Goal: Information Seeking & Learning: Learn about a topic

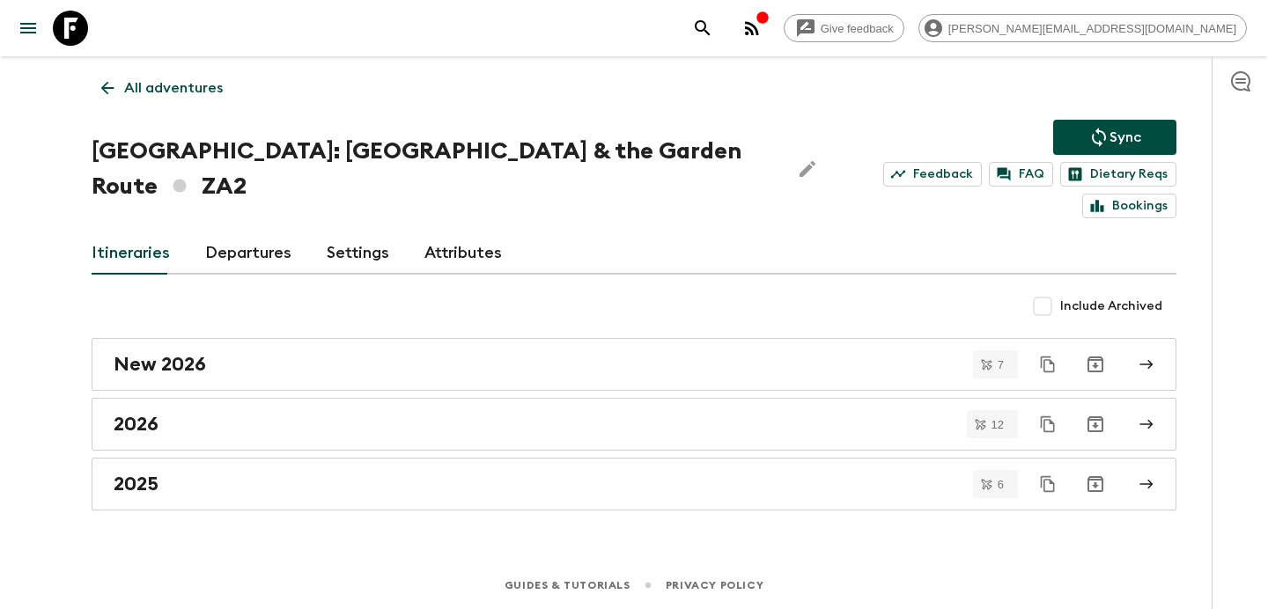
click at [762, 33] on icon "button" at bounding box center [751, 28] width 21 height 21
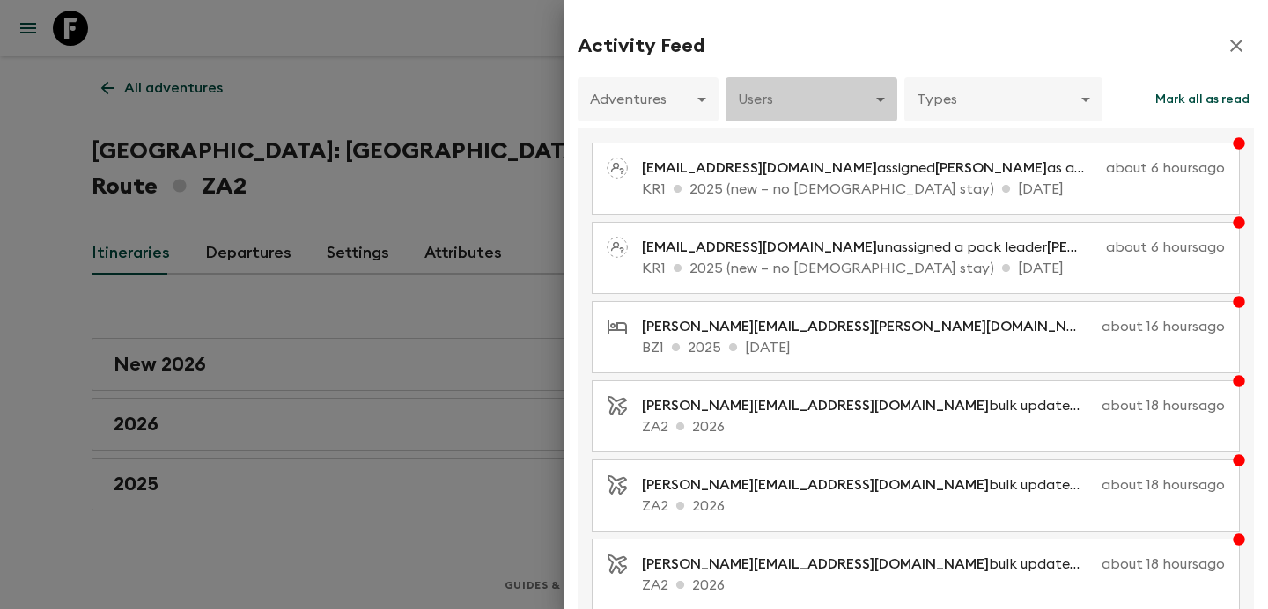
click at [821, 117] on body "Give feedback [PERSON_NAME][EMAIL_ADDRESS][DOMAIN_NAME] All adventures [GEOGRAP…" at bounding box center [634, 304] width 1268 height 609
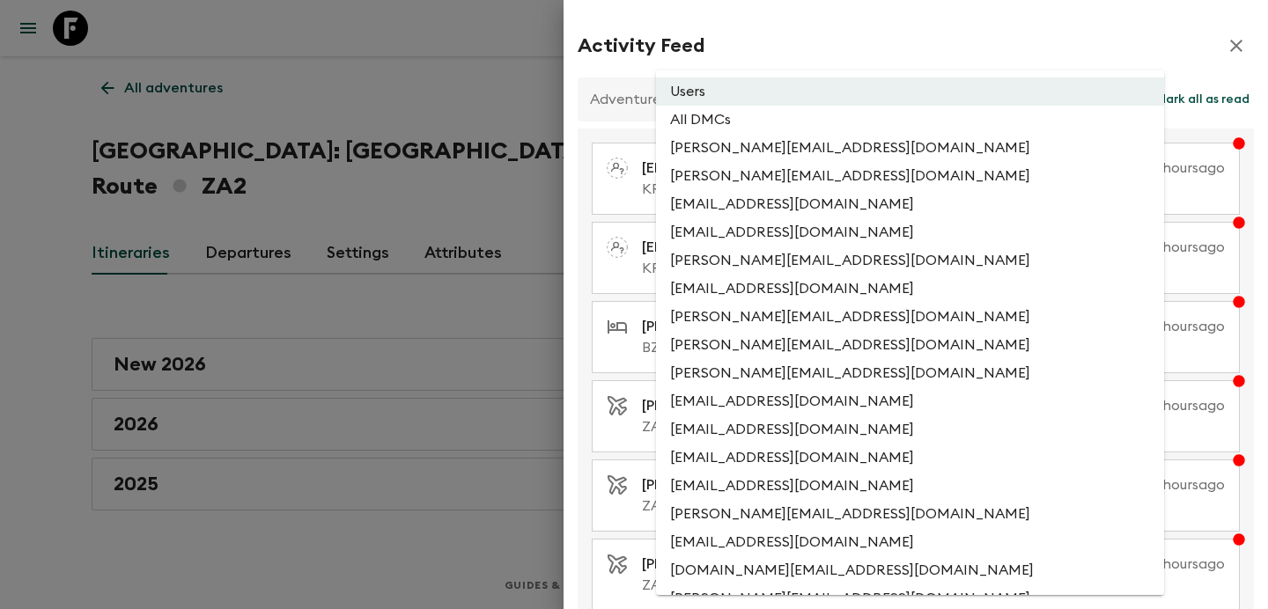
click at [811, 133] on li "All DMCs" at bounding box center [910, 120] width 508 height 28
type input "EXTERNAL_ONLY"
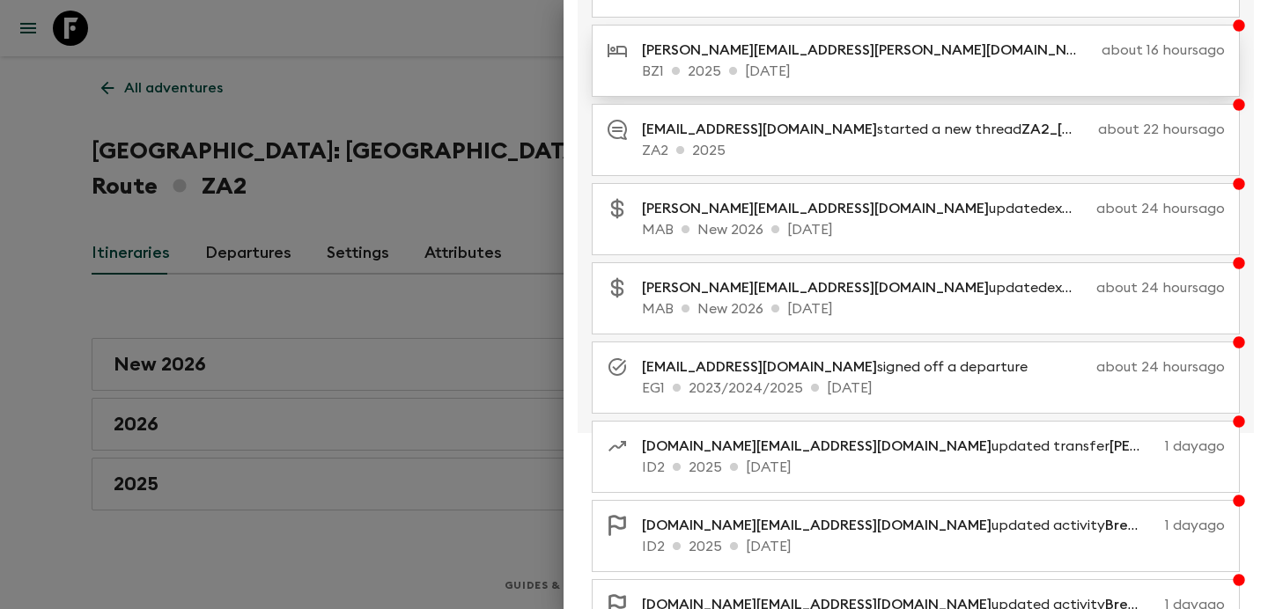
scroll to position [361, 0]
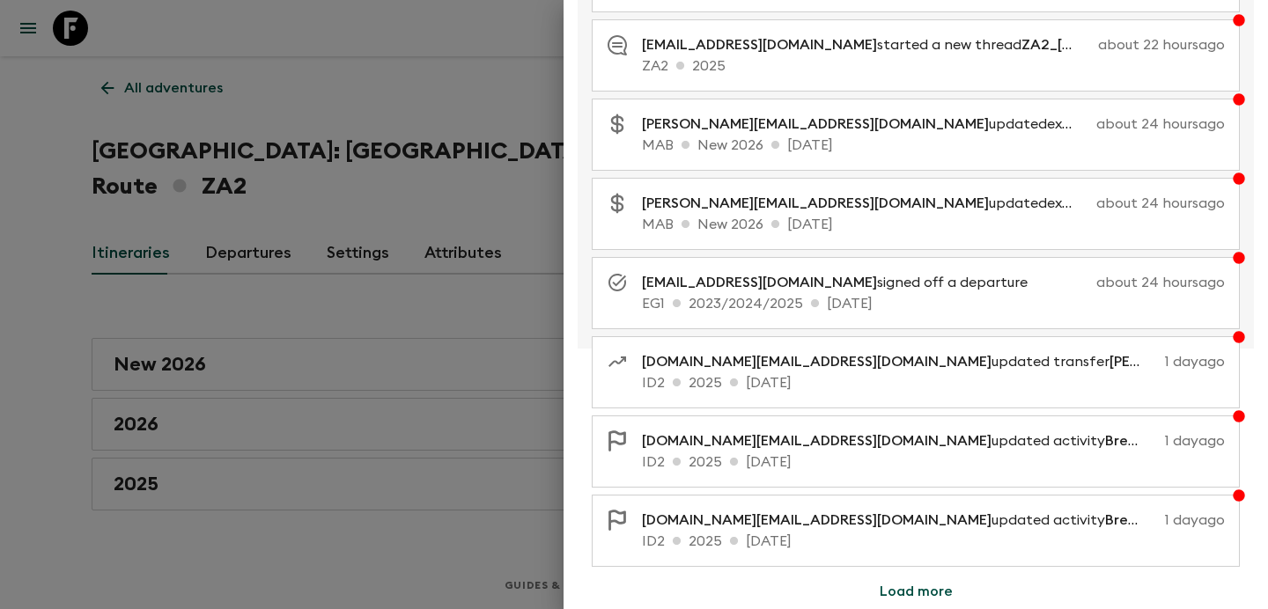
click at [401, 81] on div at bounding box center [634, 304] width 1268 height 609
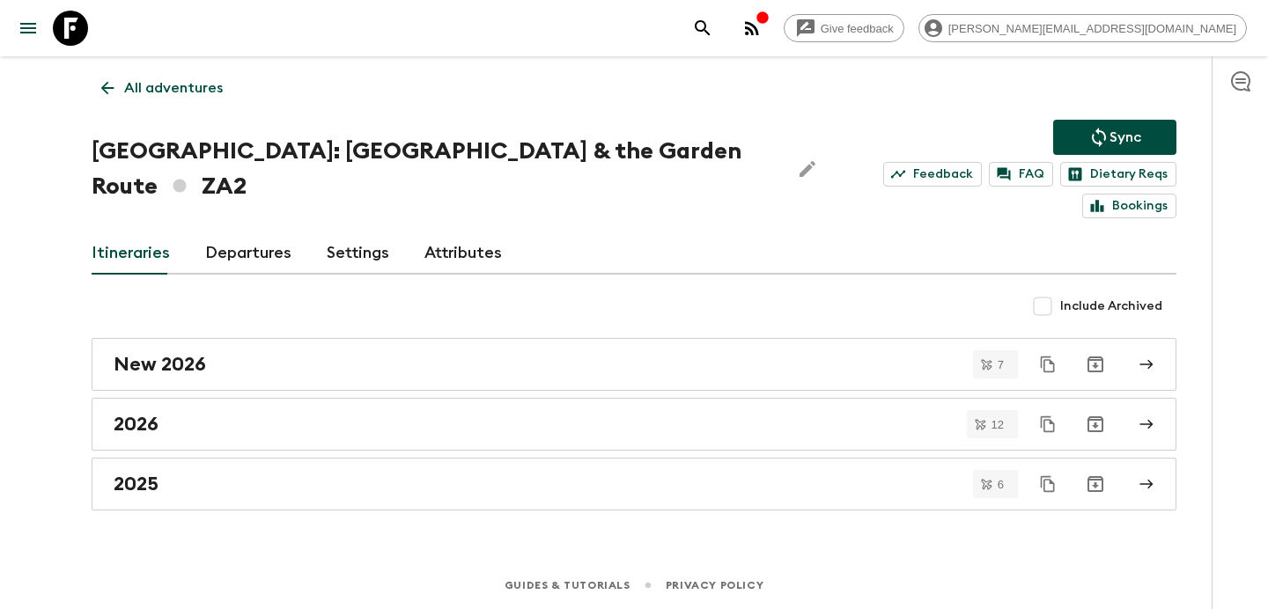
click at [164, 88] on p "All adventures" at bounding box center [173, 87] width 99 height 21
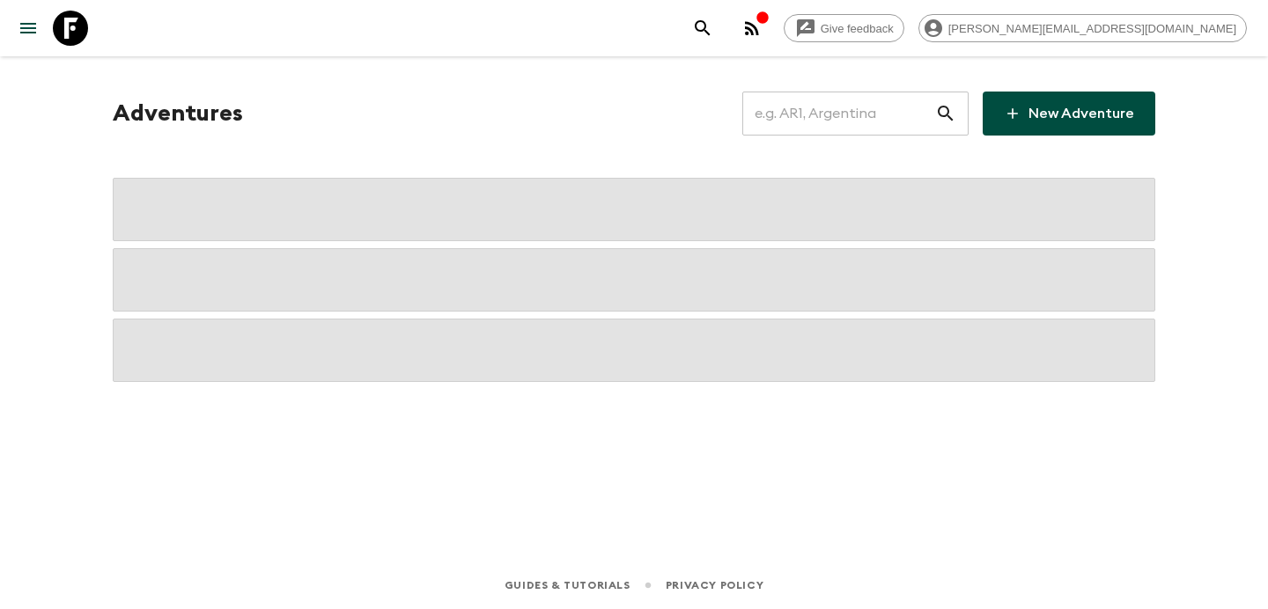
click at [839, 121] on input "text" at bounding box center [838, 113] width 193 height 49
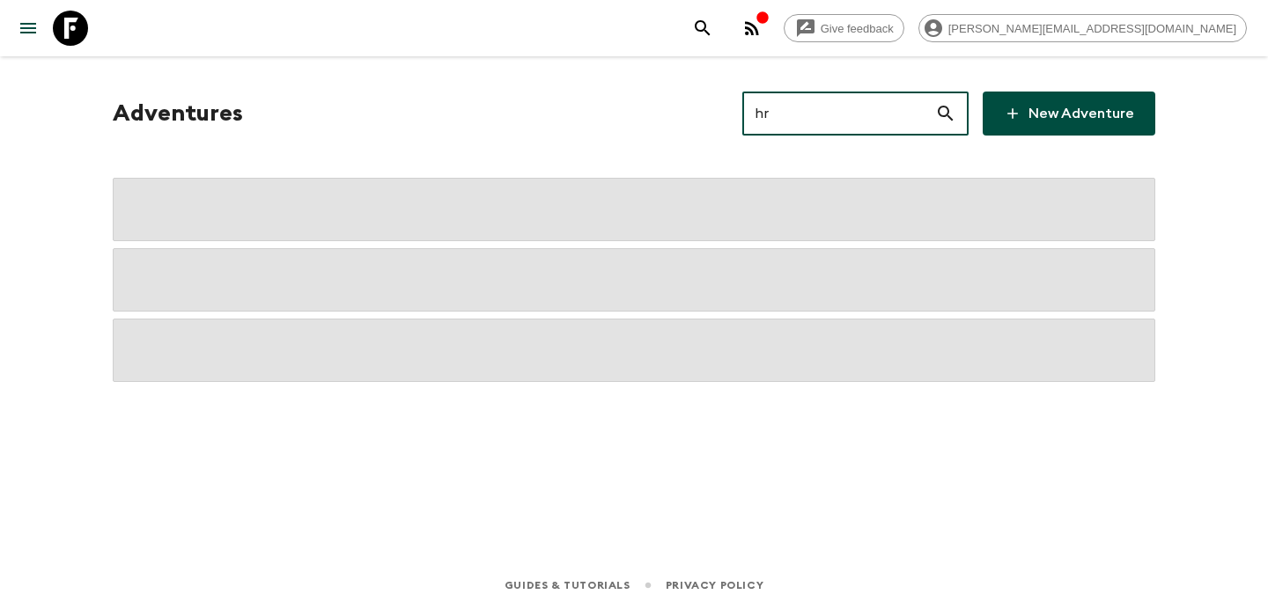
type input "hr2"
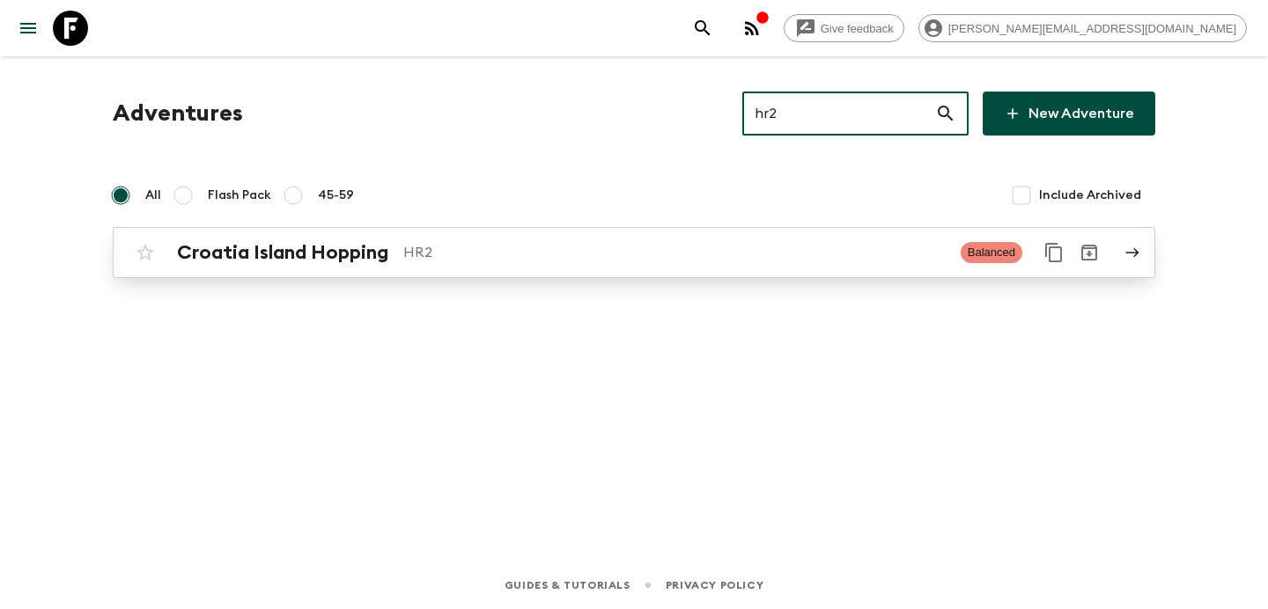
click at [574, 247] on p "HR2" at bounding box center [674, 252] width 543 height 21
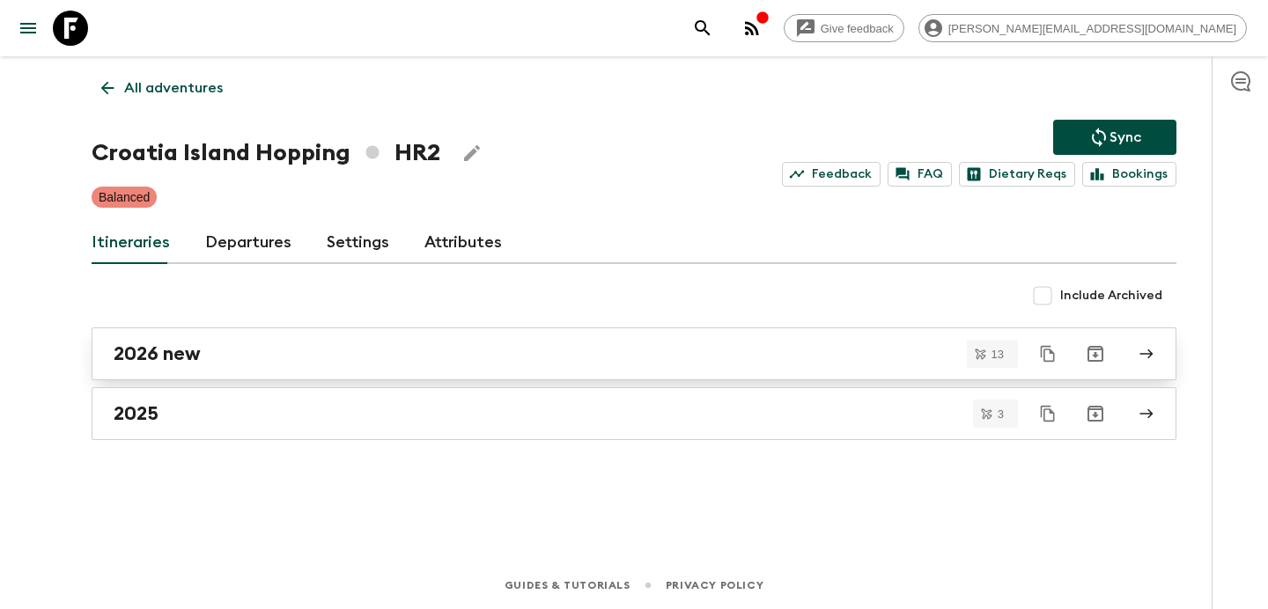
click at [507, 365] on div "2026 new" at bounding box center [617, 354] width 1007 height 23
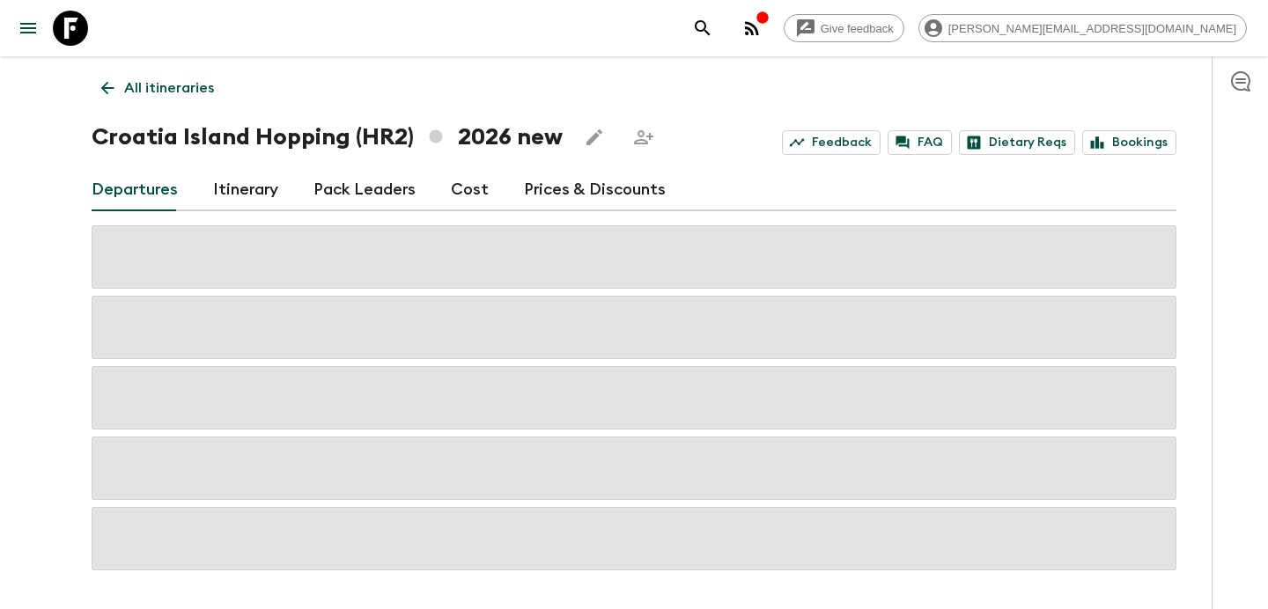
click at [459, 192] on link "Cost" at bounding box center [470, 190] width 38 height 42
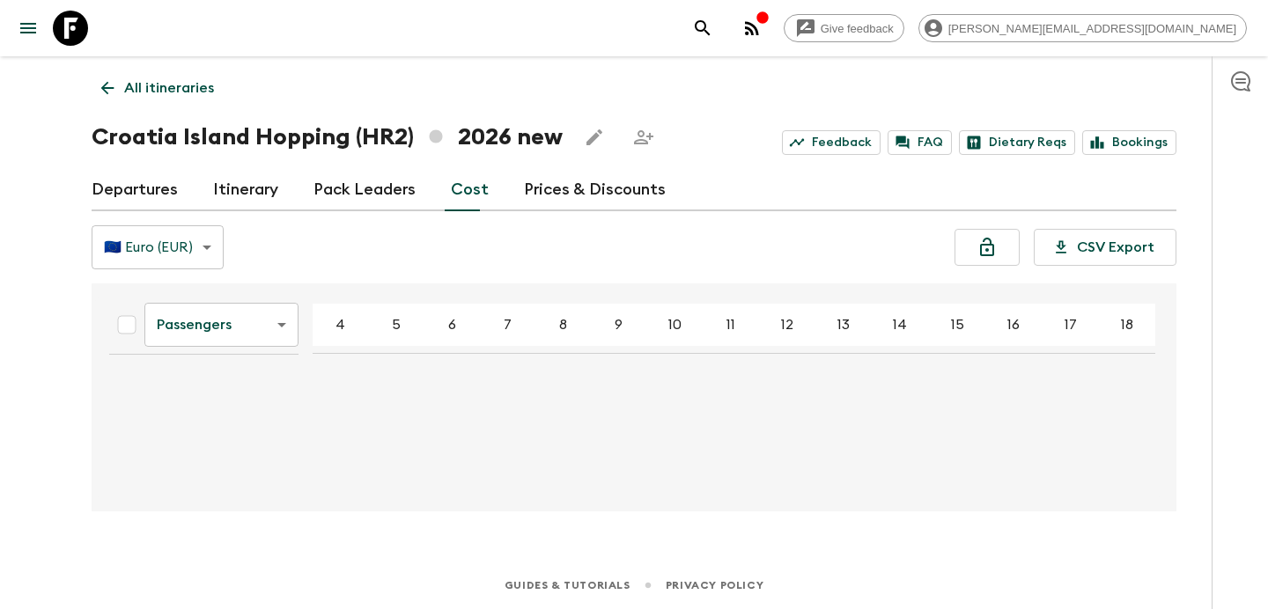
click at [251, 332] on body "Give feedback [PERSON_NAME][EMAIL_ADDRESS][DOMAIN_NAME] All itineraries [GEOGRA…" at bounding box center [634, 304] width 1268 height 609
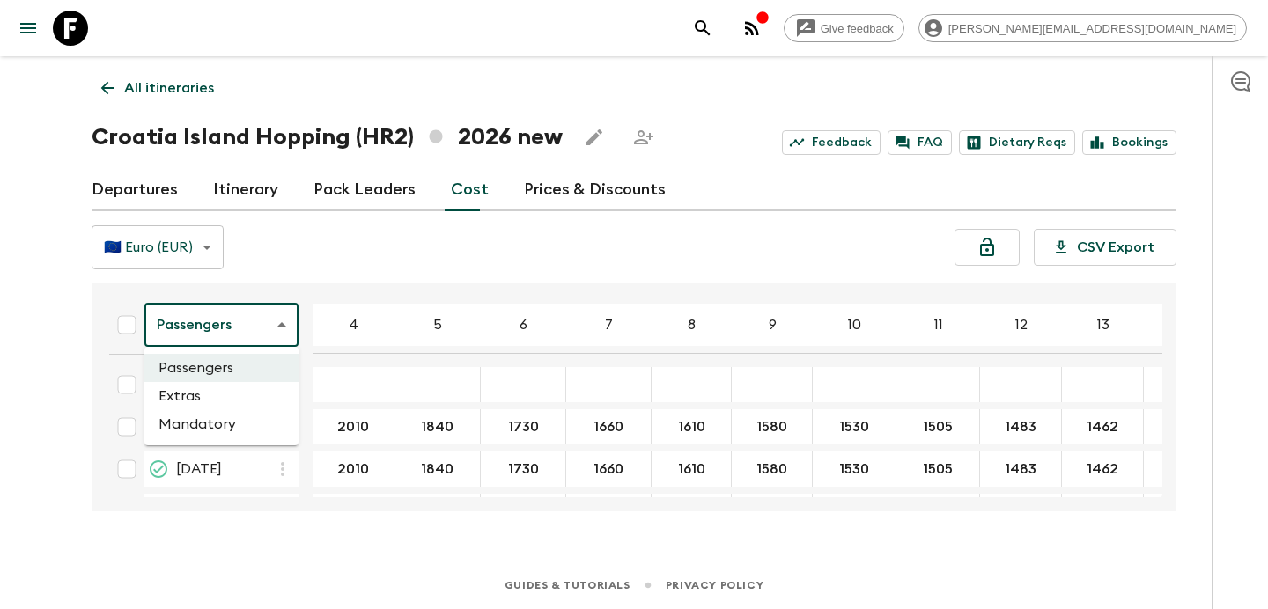
click at [226, 410] on li "Mandatory" at bounding box center [221, 424] width 154 height 28
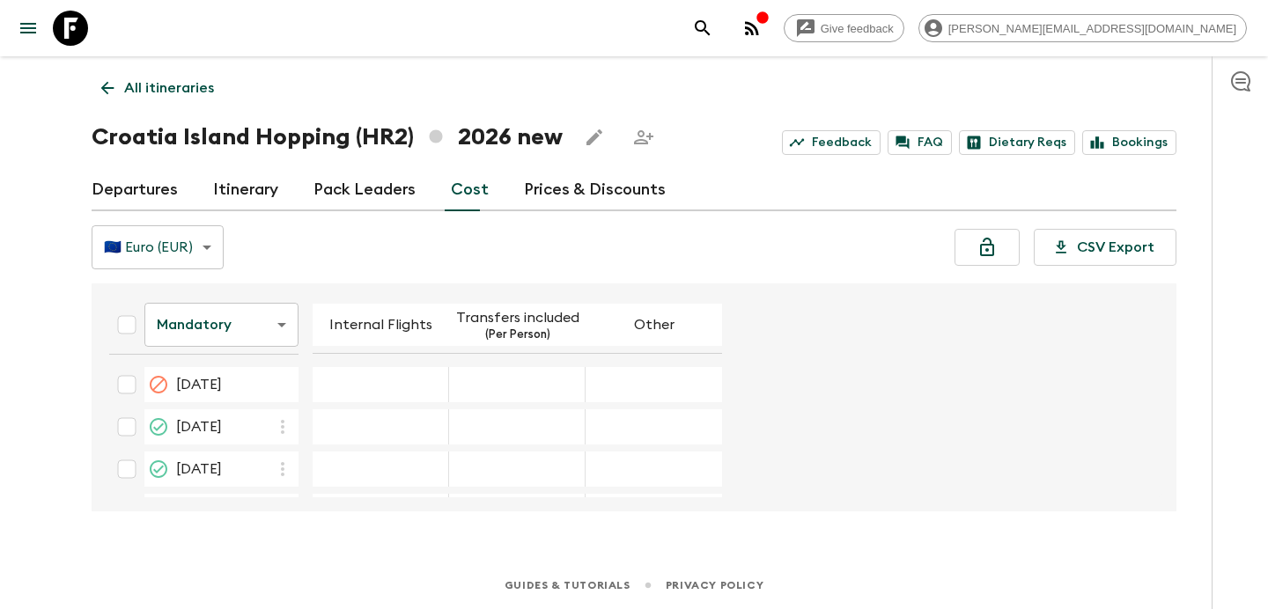
click at [194, 92] on p "All itineraries" at bounding box center [169, 87] width 90 height 21
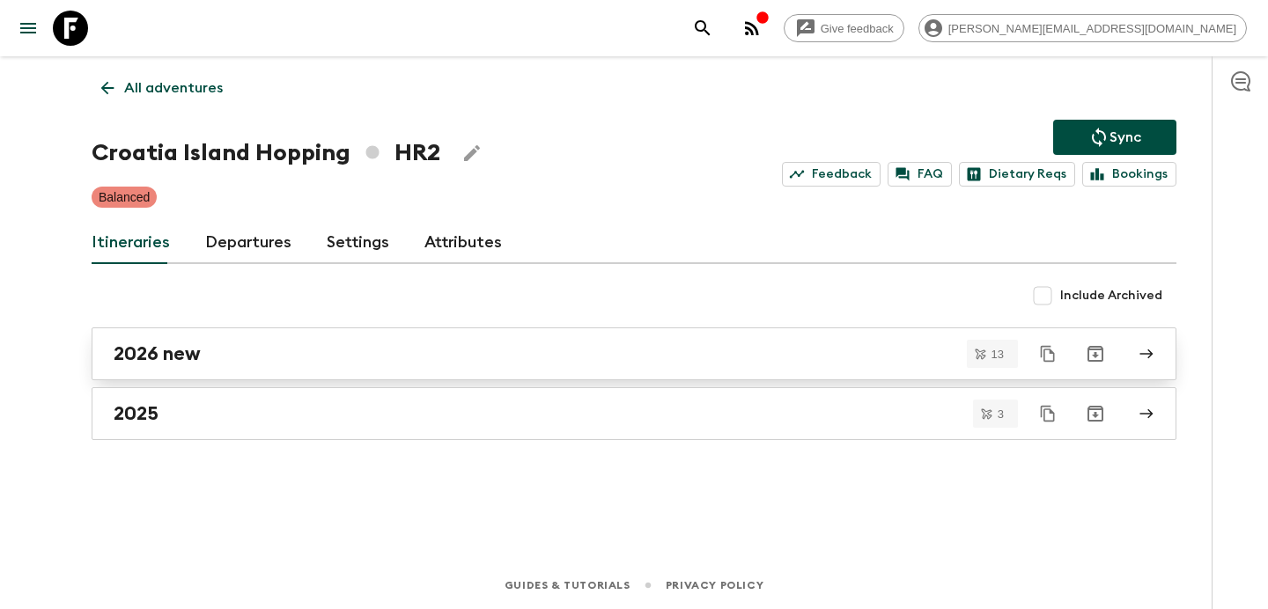
click at [262, 348] on div "2026 new" at bounding box center [617, 354] width 1007 height 23
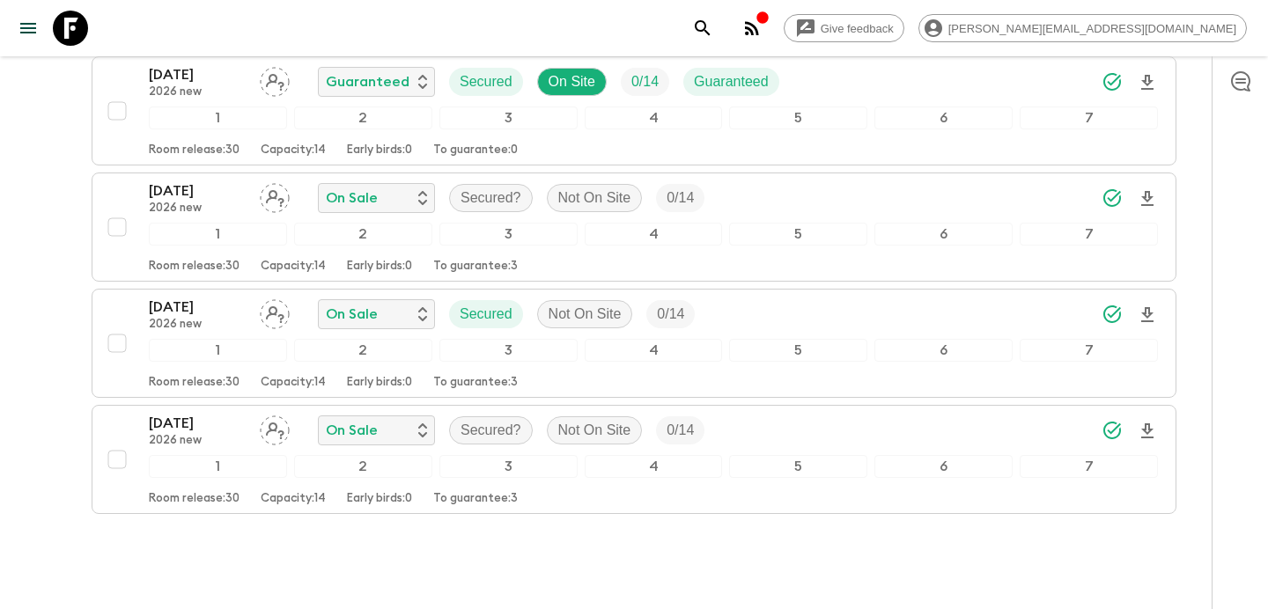
scroll to position [1398, 0]
